Goal: Task Accomplishment & Management: Manage account settings

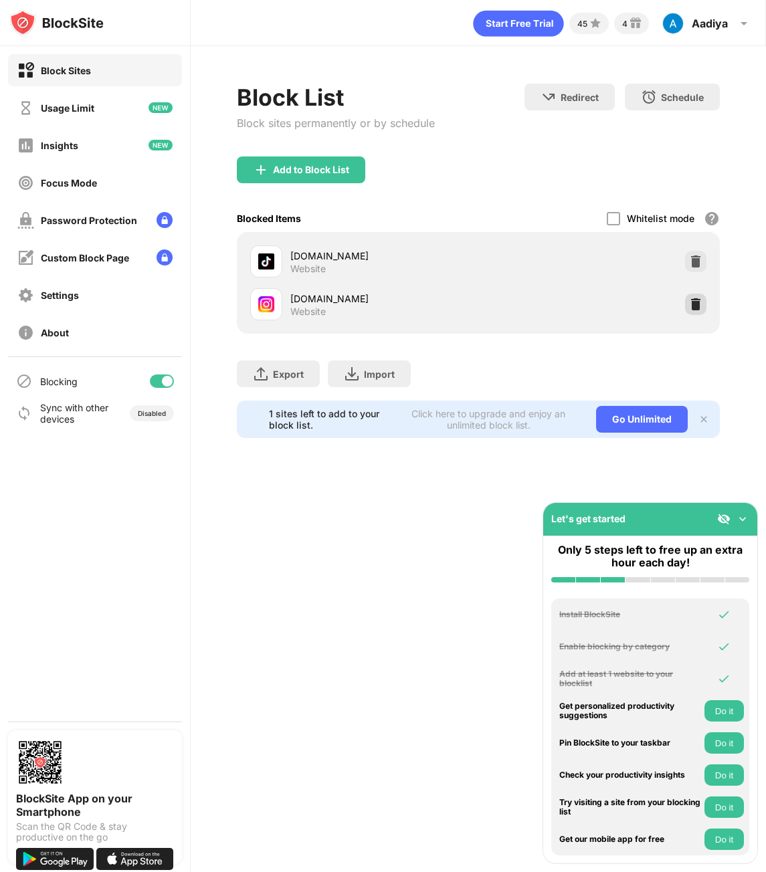
click at [688, 310] on div at bounding box center [695, 304] width 21 height 21
